Goal: Task Accomplishment & Management: Use online tool/utility

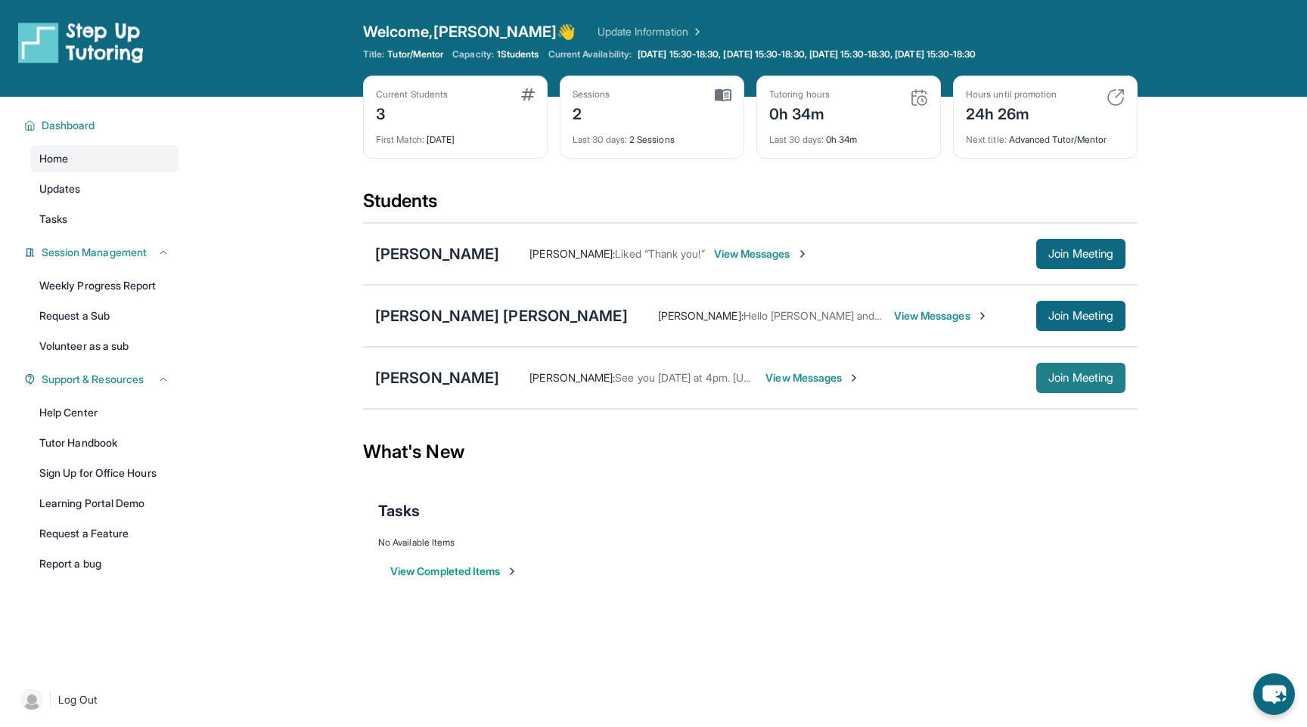
click at [1064, 374] on span "Join Meeting" at bounding box center [1080, 378] width 65 height 9
click at [396, 382] on div "[PERSON_NAME]" at bounding box center [437, 378] width 124 height 21
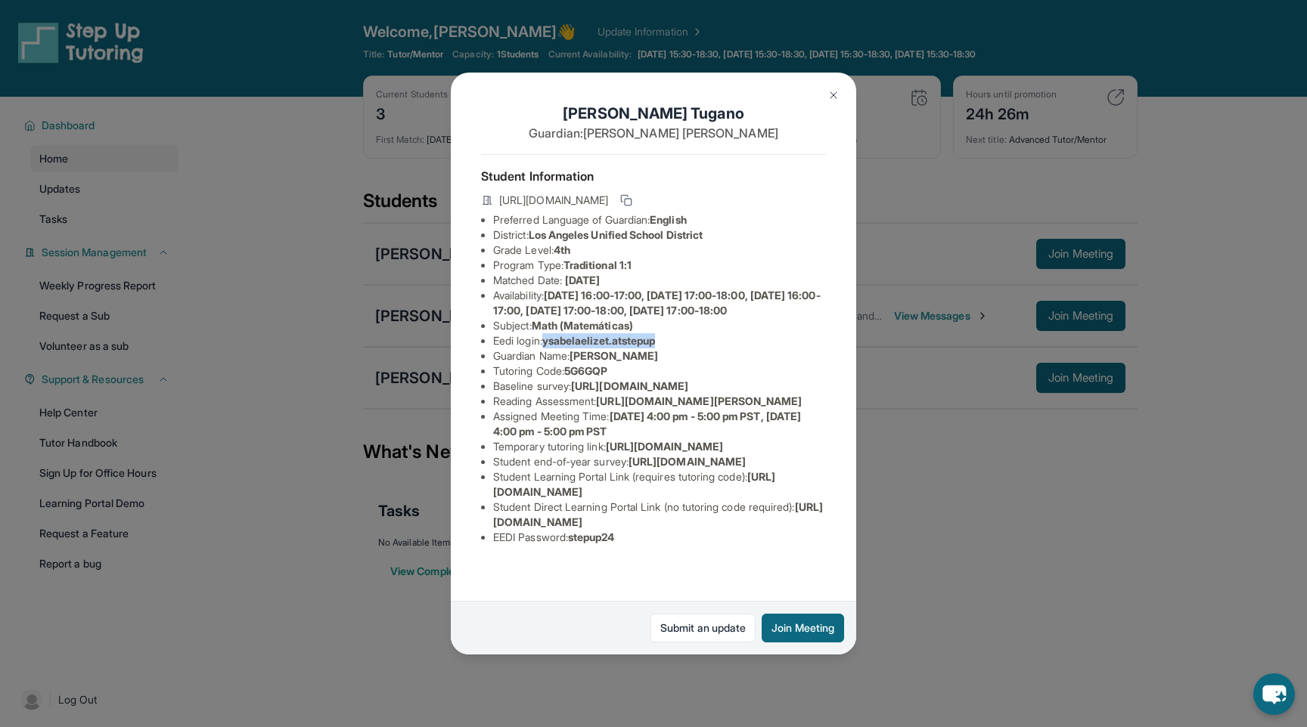
drag, startPoint x: 549, startPoint y: 355, endPoint x: 672, endPoint y: 353, distance: 122.5
click at [672, 349] on li "Eedi login : ysabelaelizet.atstepup" at bounding box center [659, 340] width 333 height 15
copy span "ysabelaelizet.atstepup"
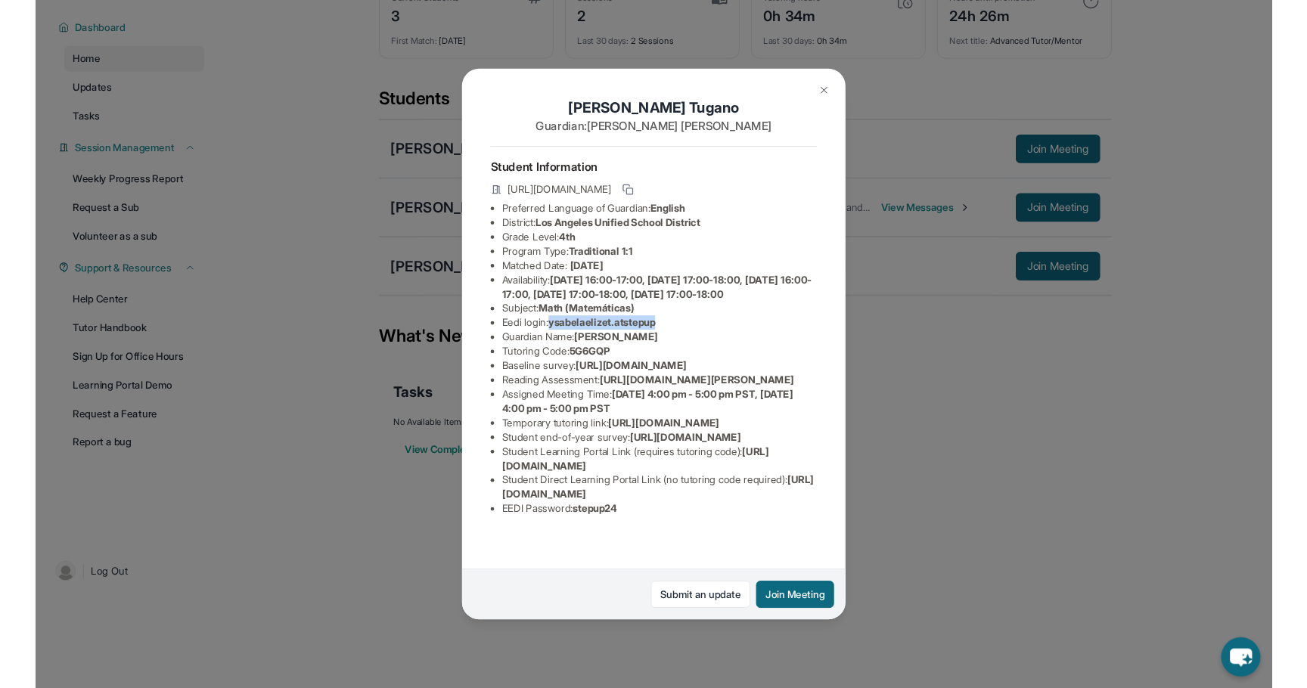
scroll to position [129, 0]
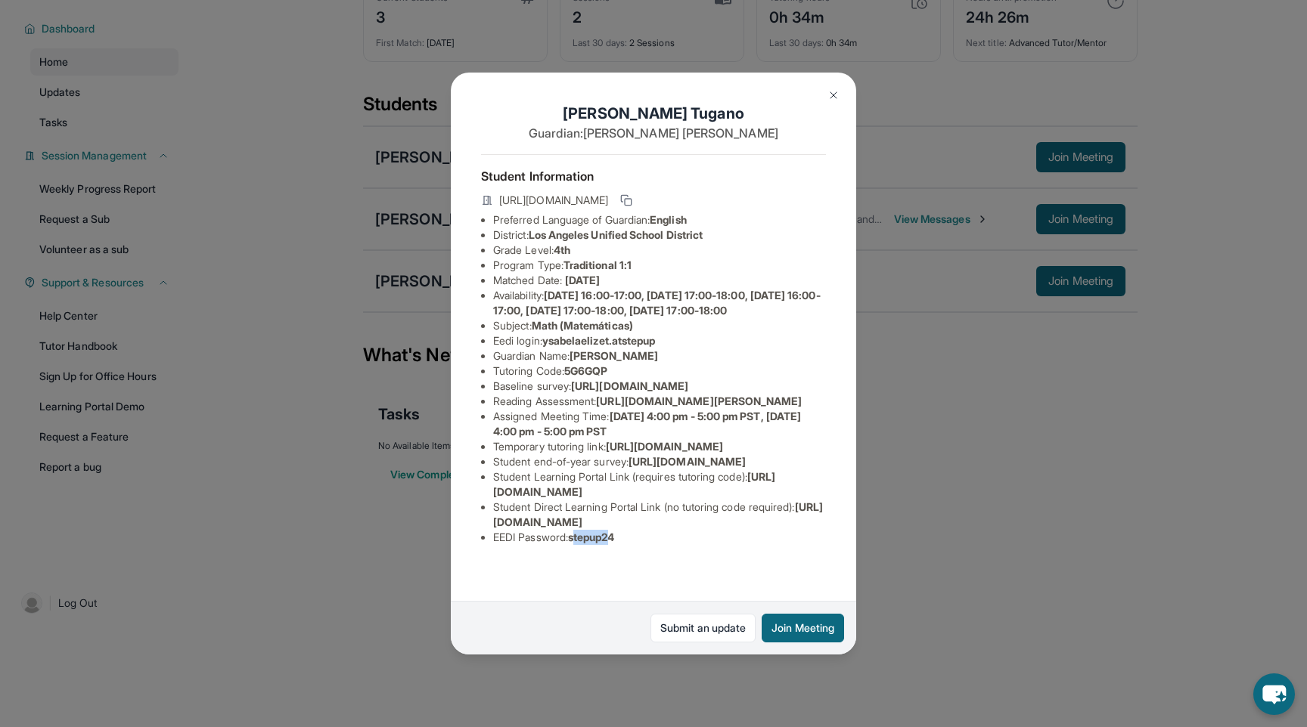
drag, startPoint x: 578, startPoint y: 579, endPoint x: 617, endPoint y: 580, distance: 39.4
click at [615, 544] on span "stepup24" at bounding box center [591, 537] width 47 height 13
drag, startPoint x: 575, startPoint y: 575, endPoint x: 625, endPoint y: 580, distance: 50.9
click at [625, 545] on li "EEDI Password : stepup24" at bounding box center [659, 537] width 333 height 15
copy span "stepup24"
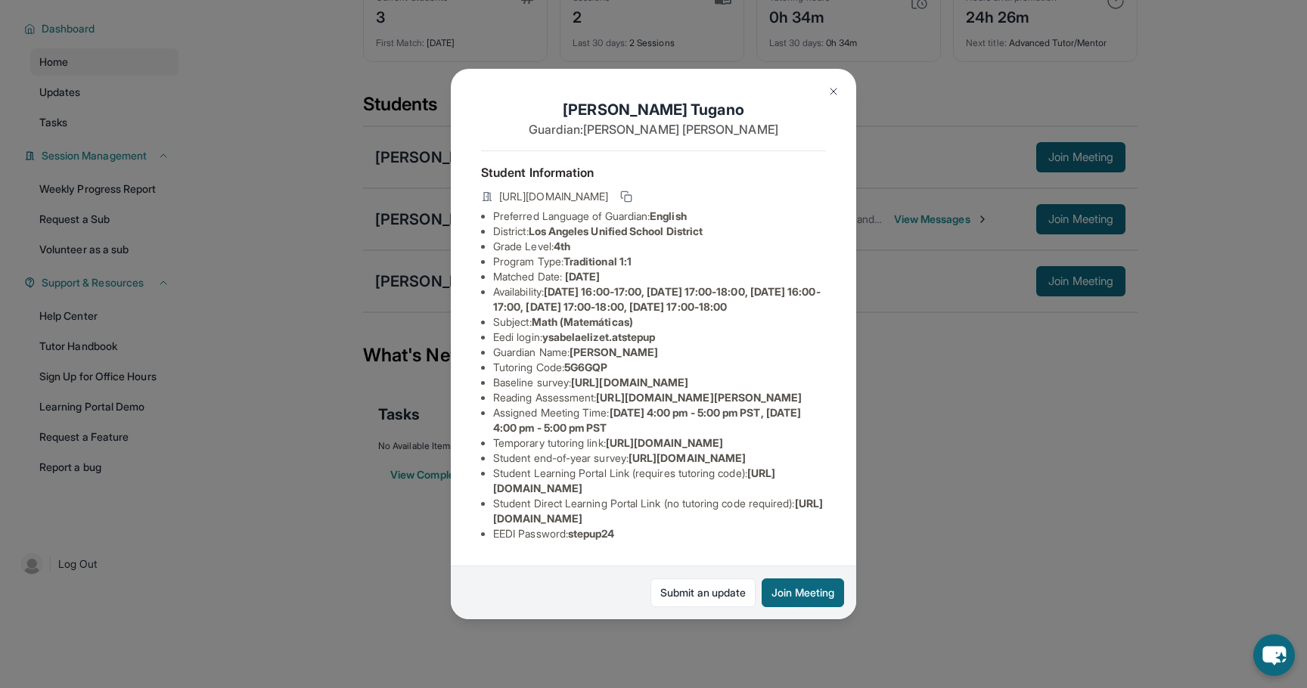
click at [901, 536] on div "Ysabela Elize Tugano Guardian: Angelica Sabinay Student Information https://stu…" at bounding box center [653, 344] width 1307 height 688
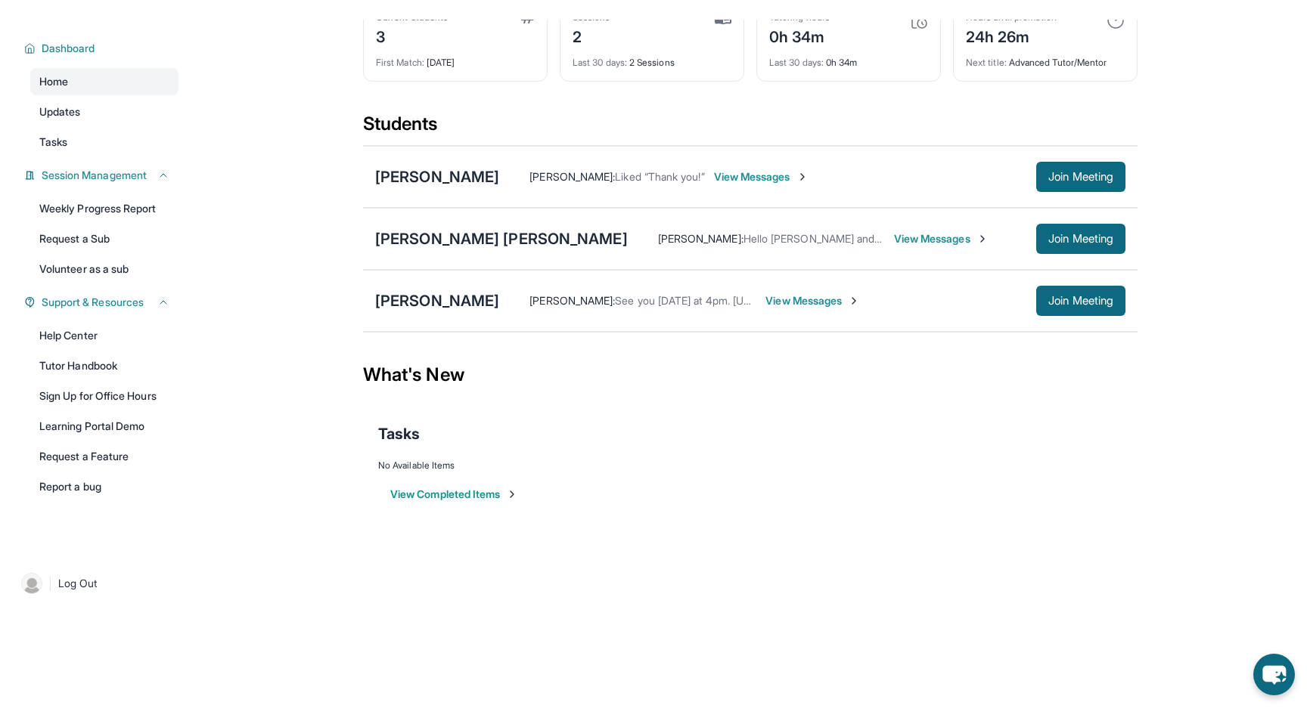
scroll to position [0, 0]
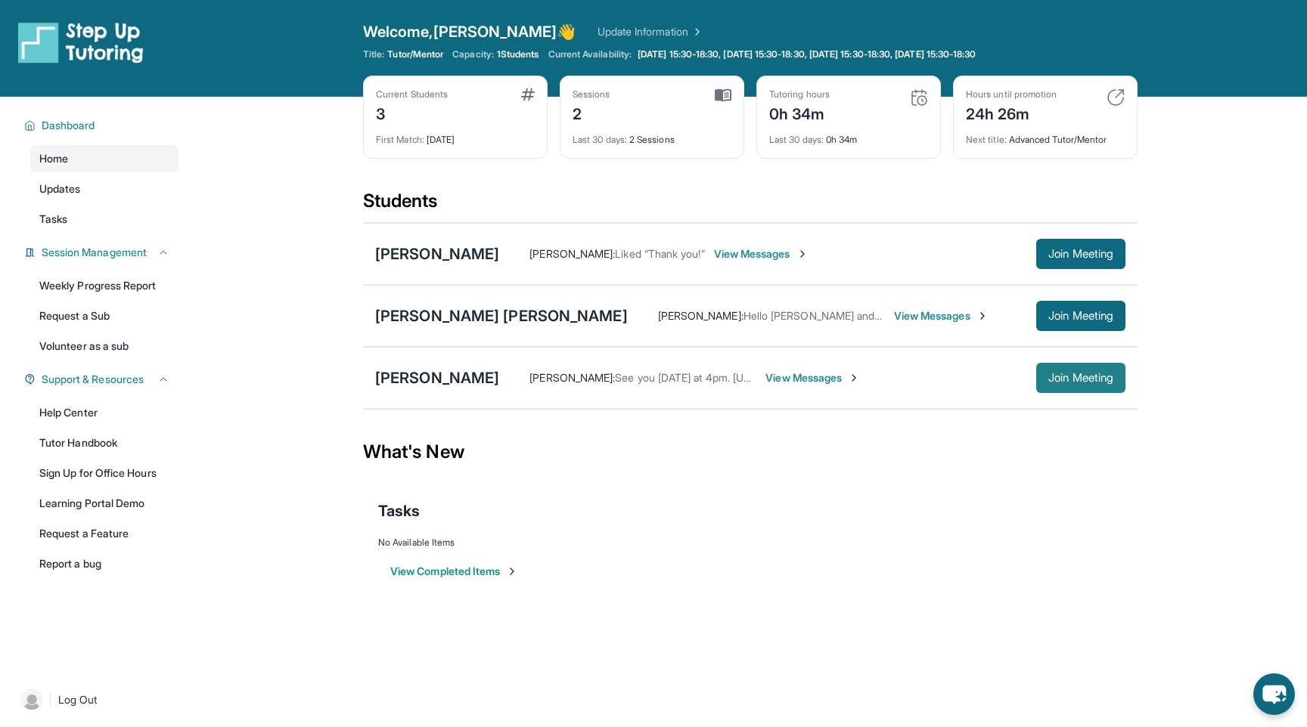
click at [1078, 383] on span "Join Meeting" at bounding box center [1080, 378] width 65 height 9
